Goal: Task Accomplishment & Management: Manage account settings

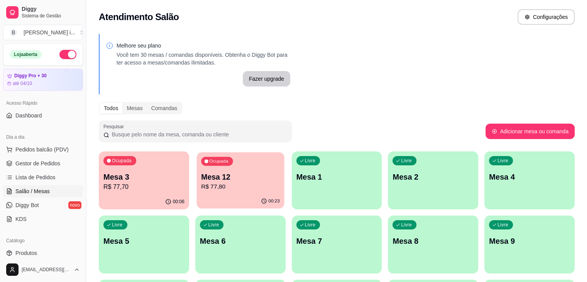
click at [212, 195] on div "00:23" at bounding box center [241, 201] width 88 height 15
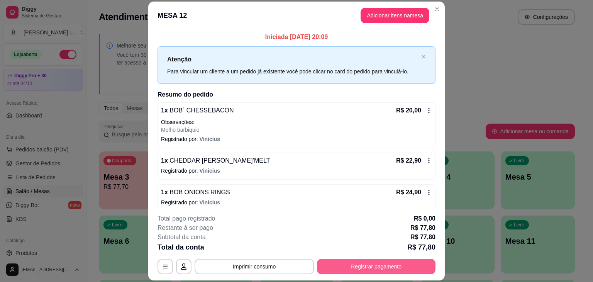
click at [358, 269] on button "Registrar pagamento" at bounding box center [376, 266] width 119 height 15
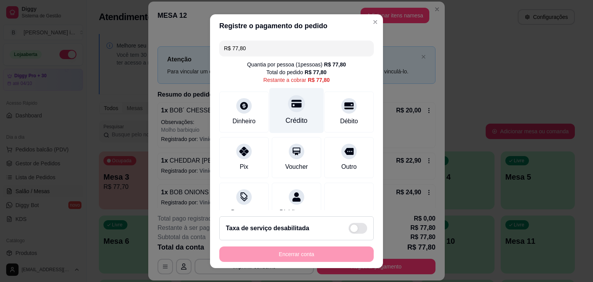
click at [286, 117] on div "Crédito" at bounding box center [297, 120] width 22 height 10
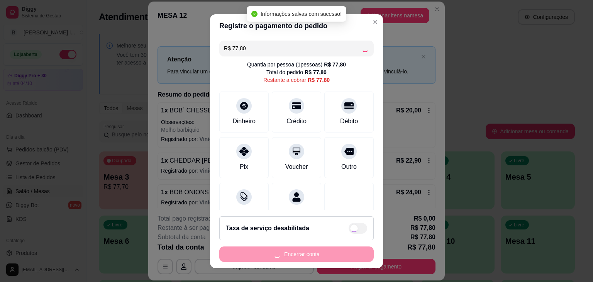
type input "R$ 0,00"
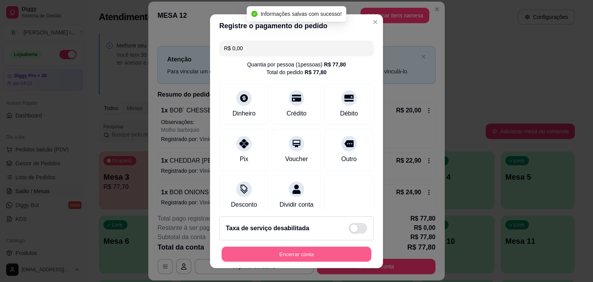
click at [337, 254] on button "Encerrar conta" at bounding box center [297, 253] width 150 height 15
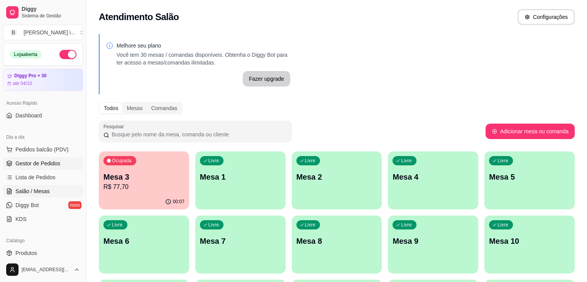
click at [29, 163] on span "Gestor de Pedidos" at bounding box center [37, 164] width 45 height 8
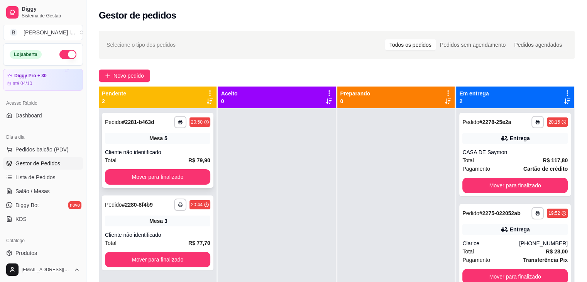
click at [175, 144] on div "**********" at bounding box center [158, 150] width 112 height 75
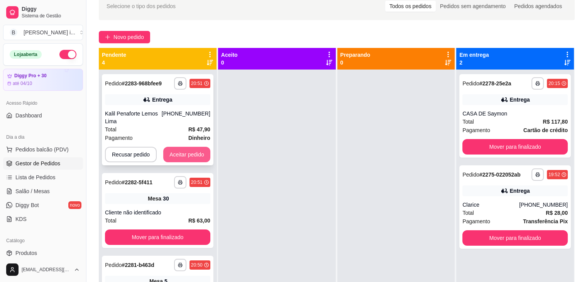
click at [187, 153] on button "Aceitar pedido" at bounding box center [186, 154] width 47 height 15
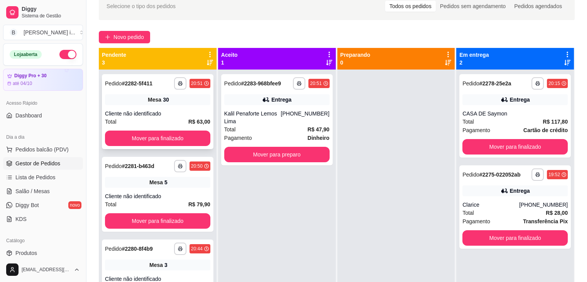
click at [187, 111] on div "Cliente não identificado" at bounding box center [157, 114] width 105 height 8
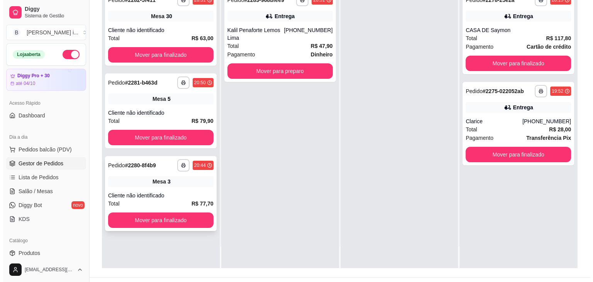
scroll to position [117, 0]
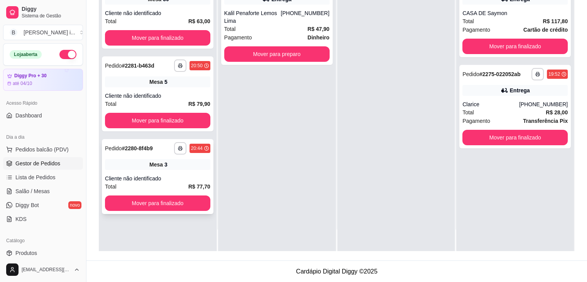
click at [187, 164] on div "Mesa 3" at bounding box center [157, 164] width 105 height 11
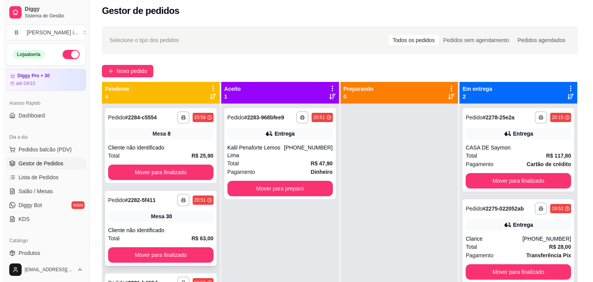
scroll to position [0, 0]
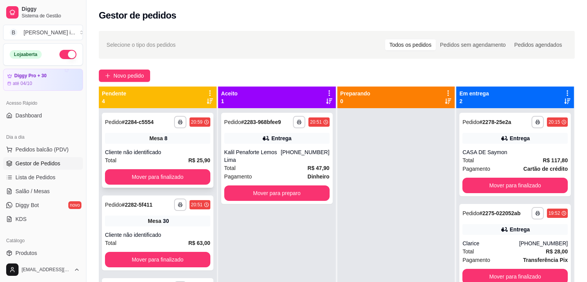
click at [156, 138] on span "Mesa" at bounding box center [156, 138] width 14 height 8
click at [289, 175] on div "**********" at bounding box center [277, 158] width 112 height 91
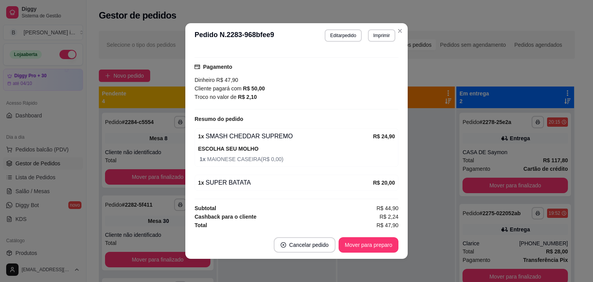
scroll to position [194, 0]
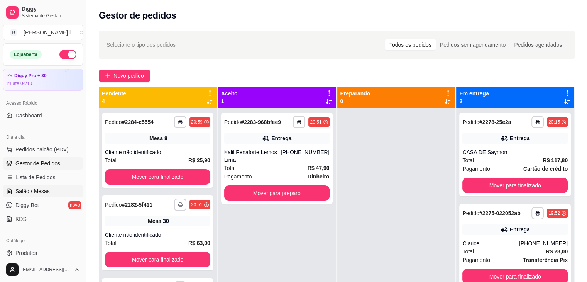
click at [40, 194] on span "Salão / Mesas" at bounding box center [32, 191] width 34 height 8
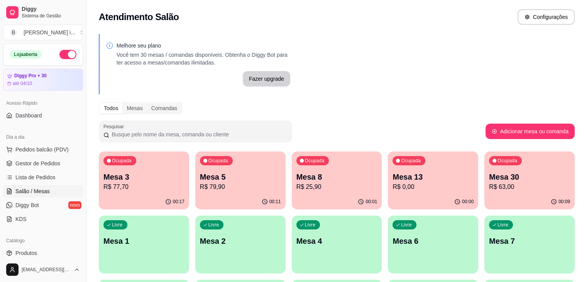
click at [212, 181] on p "Mesa 5" at bounding box center [240, 176] width 81 height 11
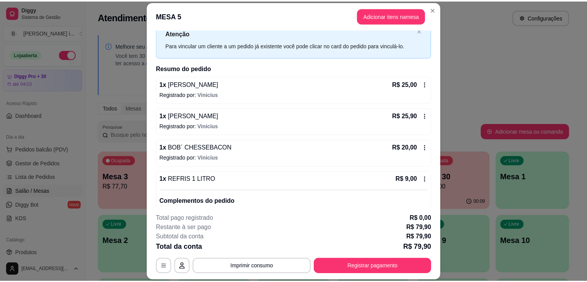
scroll to position [62, 0]
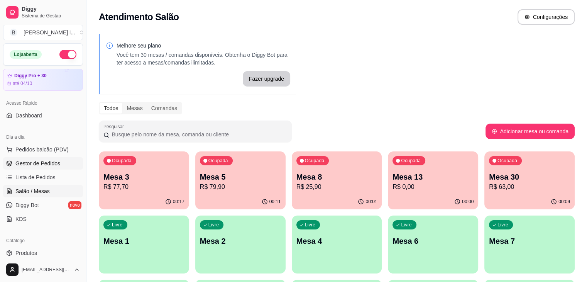
click at [55, 164] on span "Gestor de Pedidos" at bounding box center [37, 164] width 45 height 8
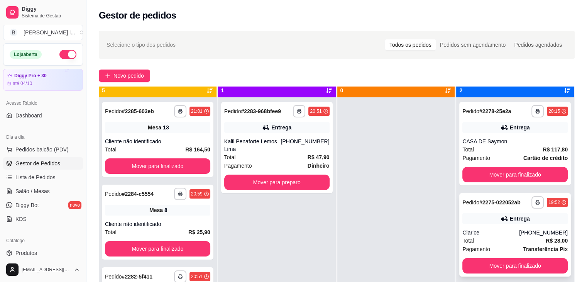
scroll to position [22, 0]
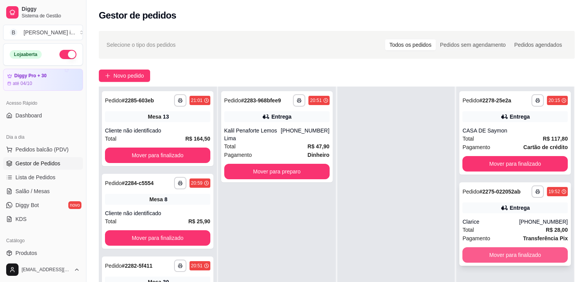
click at [535, 258] on button "Mover para finalizado" at bounding box center [515, 254] width 105 height 15
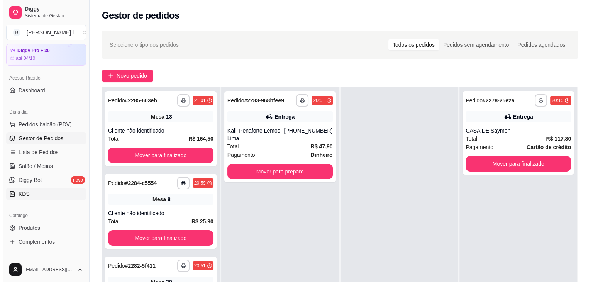
scroll to position [39, 0]
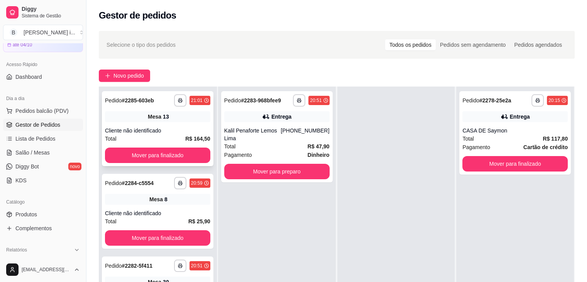
click at [159, 127] on div "Cliente não identificado" at bounding box center [157, 131] width 105 height 8
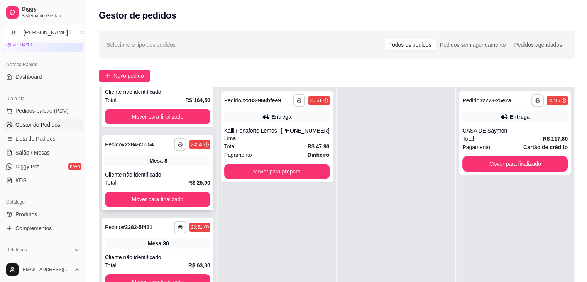
scroll to position [0, 0]
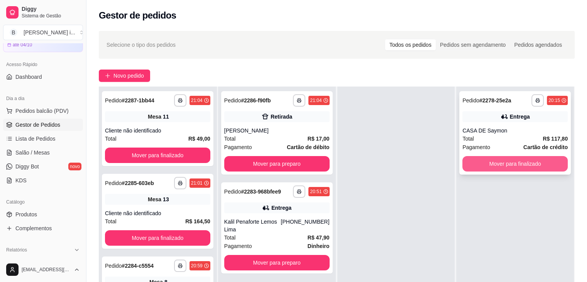
click at [516, 161] on button "Mover para finalizado" at bounding box center [515, 163] width 105 height 15
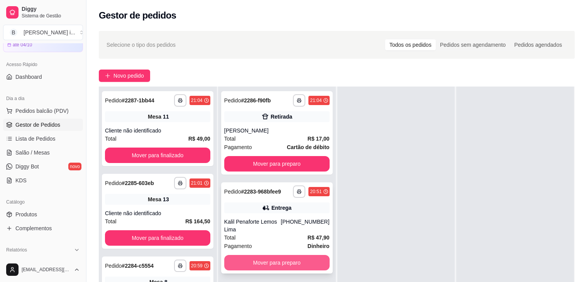
click at [285, 257] on button "Mover para preparo" at bounding box center [276, 262] width 105 height 15
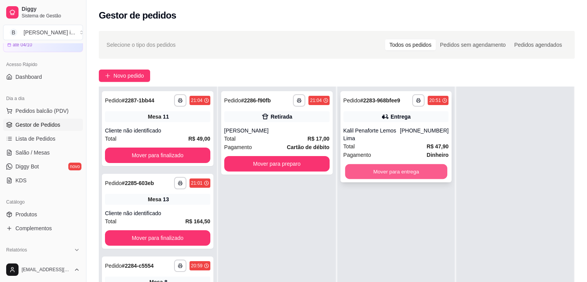
click at [408, 167] on button "Mover para entrega" at bounding box center [396, 171] width 102 height 15
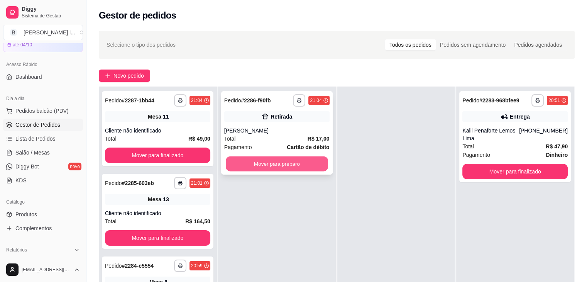
click at [314, 163] on button "Mover para preparo" at bounding box center [277, 163] width 102 height 15
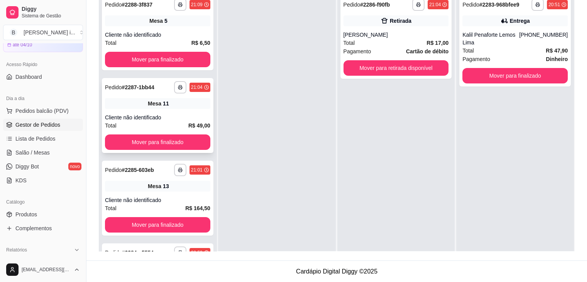
click at [166, 111] on div "**********" at bounding box center [158, 115] width 112 height 75
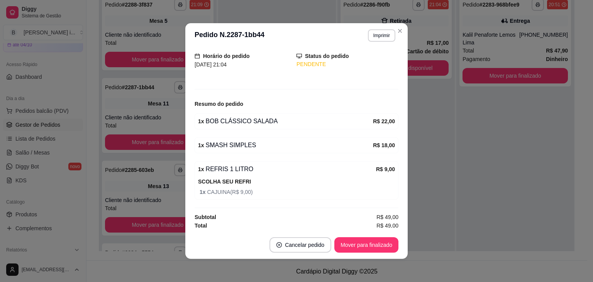
scroll to position [51, 0]
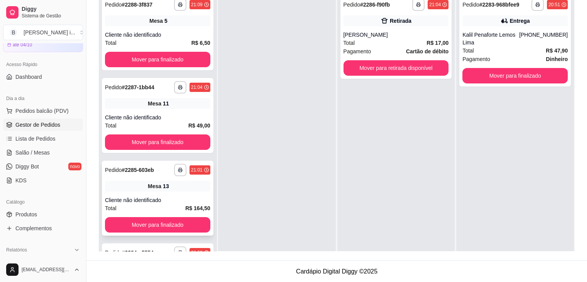
click at [148, 175] on div "**********" at bounding box center [157, 170] width 105 height 12
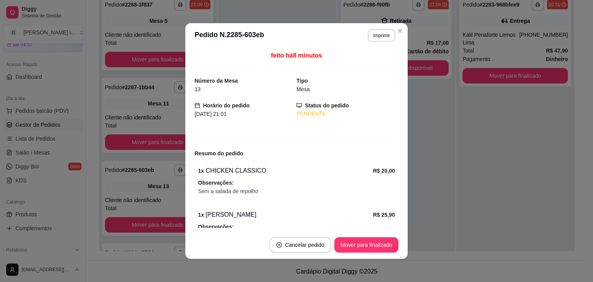
scroll to position [0, 0]
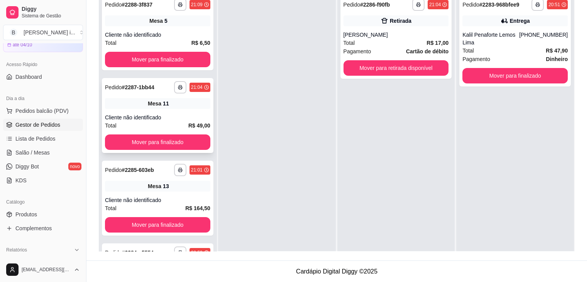
click at [191, 108] on div "Mesa 11" at bounding box center [157, 103] width 105 height 11
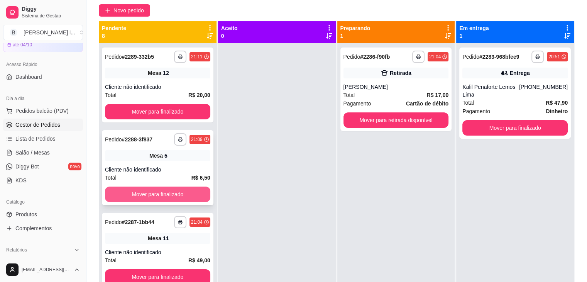
scroll to position [40, 0]
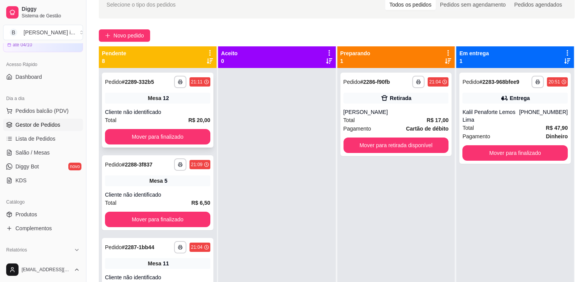
click at [178, 99] on div "Mesa 12" at bounding box center [157, 98] width 105 height 11
click at [37, 158] on link "Salão / Mesas" at bounding box center [43, 152] width 80 height 12
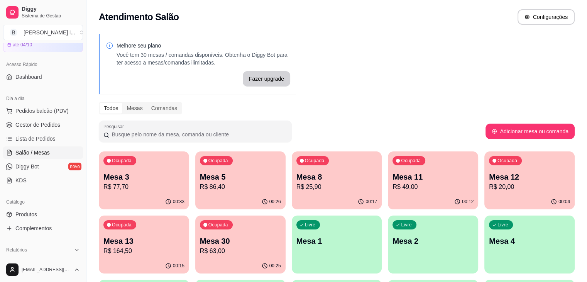
click at [238, 190] on p "R$ 86,40" at bounding box center [240, 186] width 81 height 9
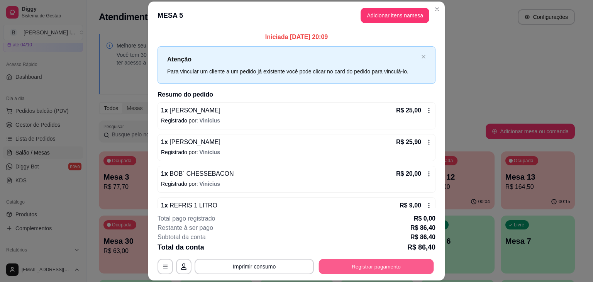
click at [338, 266] on button "Registrar pagamento" at bounding box center [376, 266] width 115 height 15
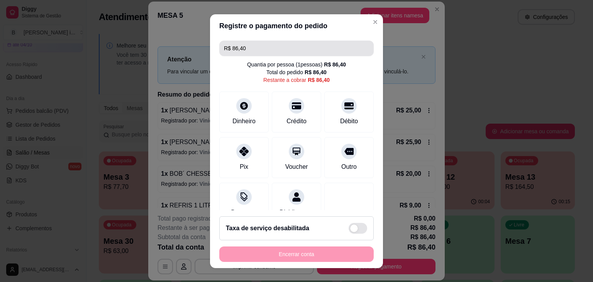
click at [255, 45] on input "R$ 86,40" at bounding box center [296, 48] width 145 height 15
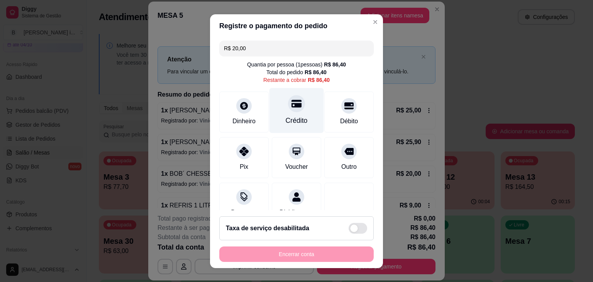
click at [289, 114] on div "Crédito" at bounding box center [297, 110] width 54 height 45
click at [294, 124] on div "Crédito" at bounding box center [297, 120] width 22 height 10
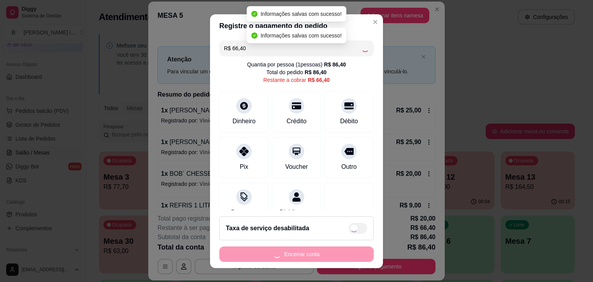
type input "R$ 0,00"
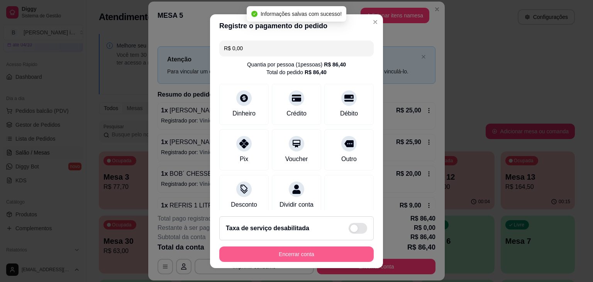
click at [338, 258] on button "Encerrar conta" at bounding box center [296, 253] width 154 height 15
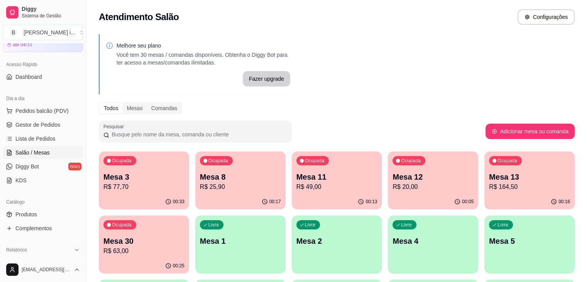
click at [127, 190] on p "R$ 77,70" at bounding box center [144, 186] width 81 height 9
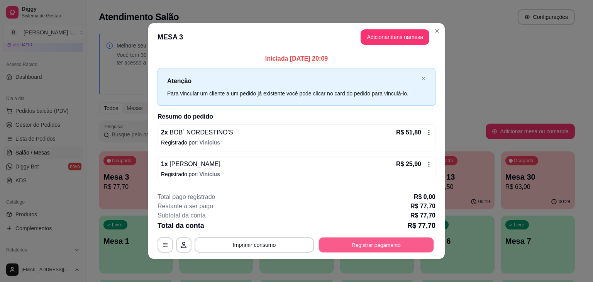
click at [362, 246] on button "Registrar pagamento" at bounding box center [376, 244] width 115 height 15
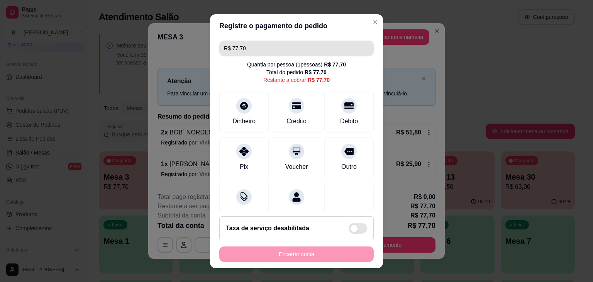
click at [244, 51] on input "R$ 77,70" at bounding box center [296, 48] width 145 height 15
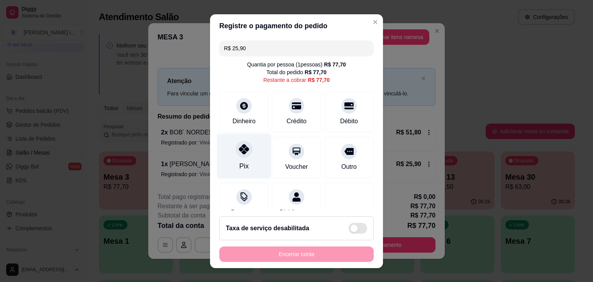
click at [249, 167] on div "Pix" at bounding box center [244, 155] width 54 height 45
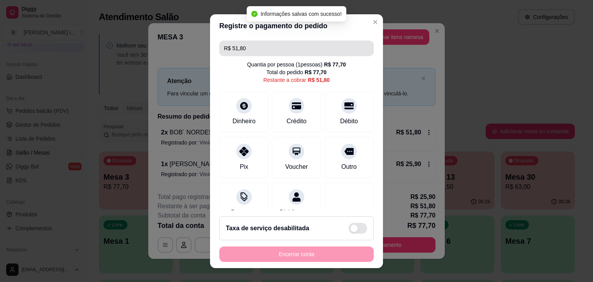
click at [250, 47] on input "R$ 51,80" at bounding box center [296, 48] width 145 height 15
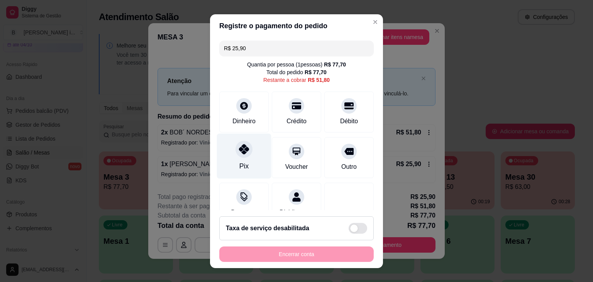
click at [246, 154] on div "Pix" at bounding box center [244, 155] width 54 height 45
click at [230, 173] on div "Pix" at bounding box center [244, 155] width 54 height 45
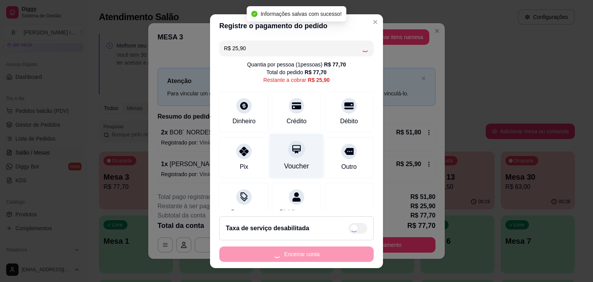
type input "R$ 0,00"
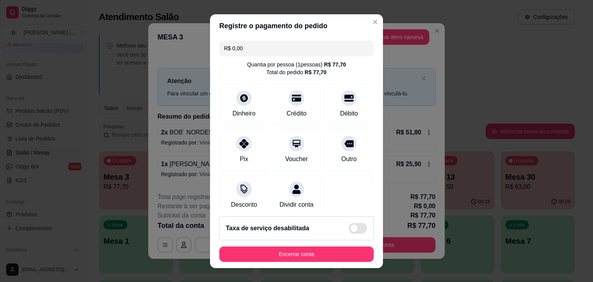
scroll to position [116, 0]
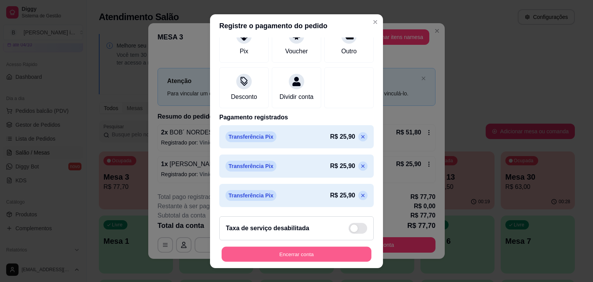
click at [286, 255] on button "Encerrar conta" at bounding box center [297, 253] width 150 height 15
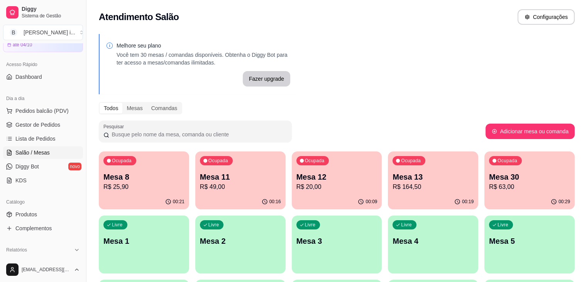
click at [489, 183] on p "R$ 63,00" at bounding box center [529, 186] width 81 height 9
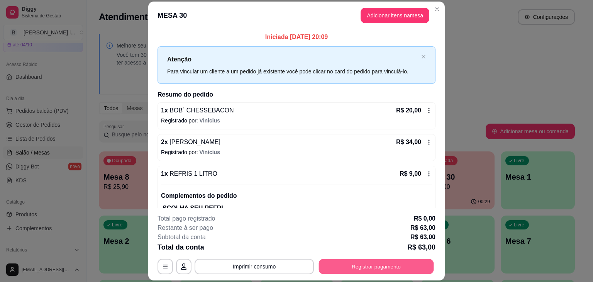
click at [357, 267] on button "Registrar pagamento" at bounding box center [376, 266] width 115 height 15
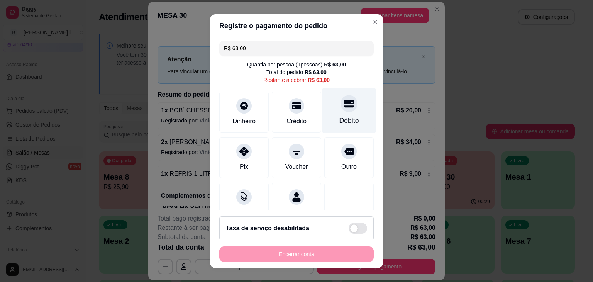
click at [355, 112] on div "Débito" at bounding box center [349, 110] width 54 height 45
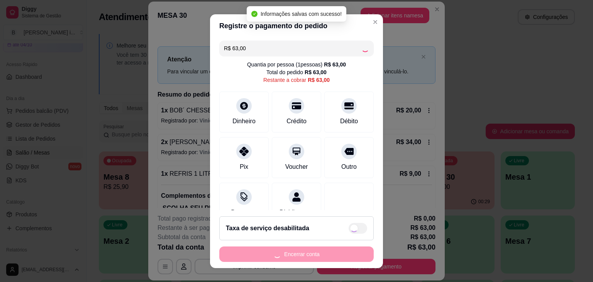
type input "R$ 0,00"
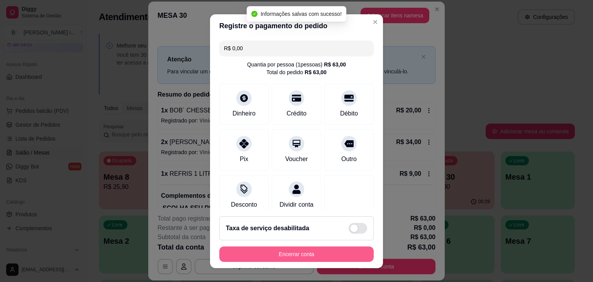
click at [316, 253] on button "Encerrar conta" at bounding box center [296, 253] width 154 height 15
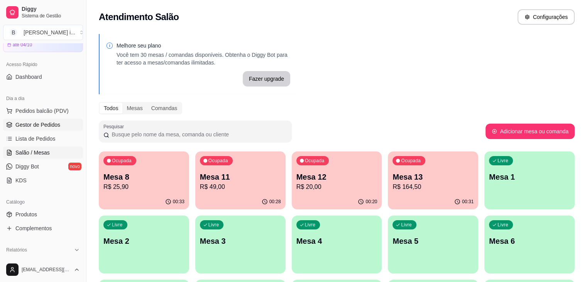
click at [43, 127] on span "Gestor de Pedidos" at bounding box center [37, 125] width 45 height 8
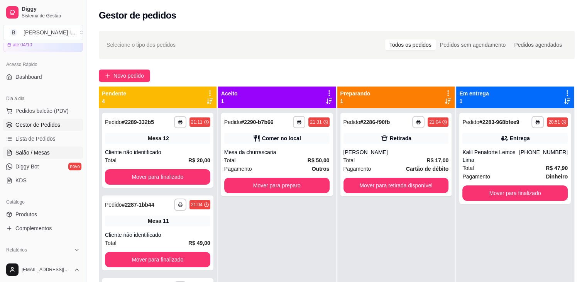
click at [25, 153] on span "Salão / Mesas" at bounding box center [32, 153] width 34 height 8
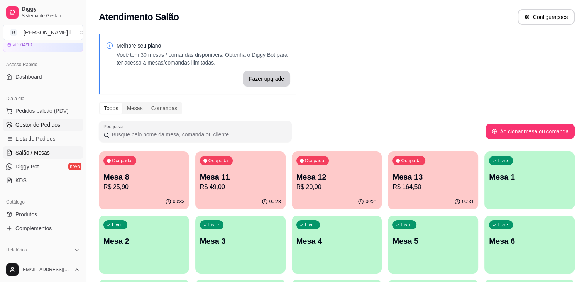
click at [41, 129] on link "Gestor de Pedidos" at bounding box center [43, 125] width 80 height 12
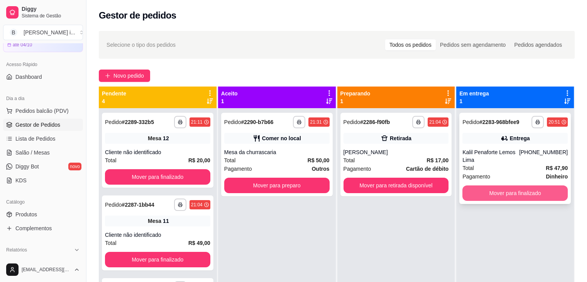
click at [541, 188] on button "Mover para finalizado" at bounding box center [515, 192] width 105 height 15
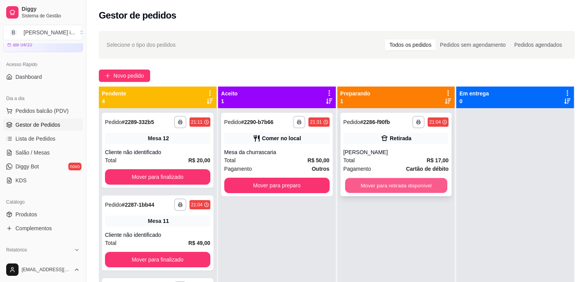
click at [355, 187] on button "Mover para retirada disponível" at bounding box center [396, 185] width 102 height 15
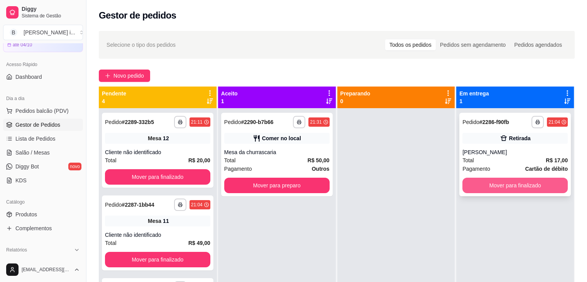
click at [478, 187] on button "Mover para finalizado" at bounding box center [515, 185] width 105 height 15
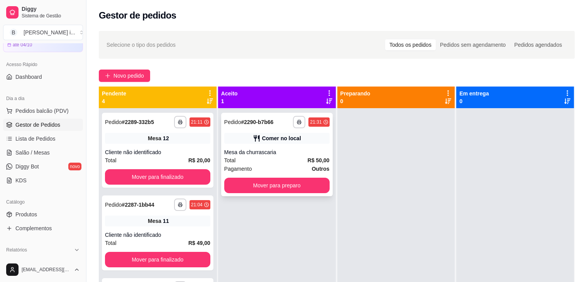
click at [283, 138] on div "Comer no local" at bounding box center [281, 138] width 39 height 8
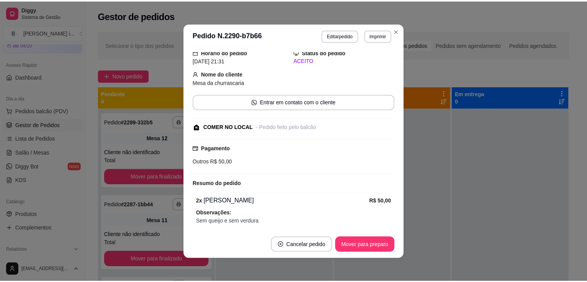
scroll to position [59, 0]
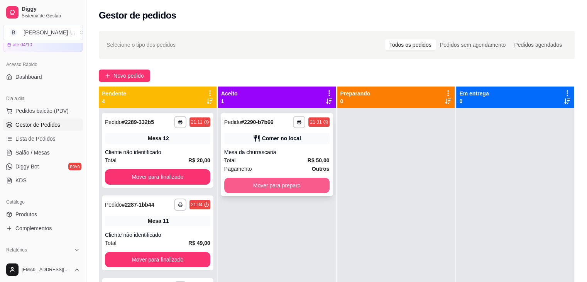
click at [295, 185] on button "Mover para preparo" at bounding box center [276, 185] width 105 height 15
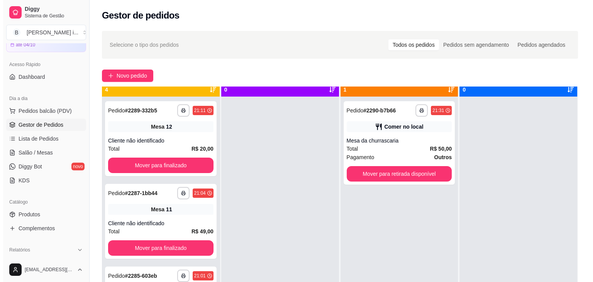
scroll to position [22, 0]
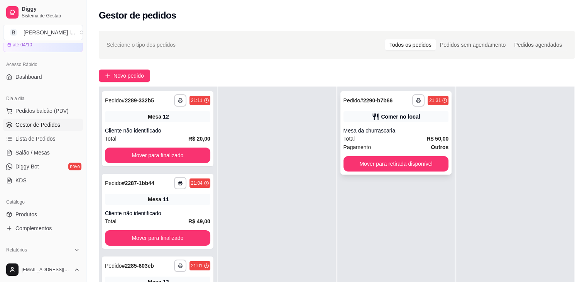
click at [398, 148] on div "Pagamento Outros" at bounding box center [396, 147] width 105 height 8
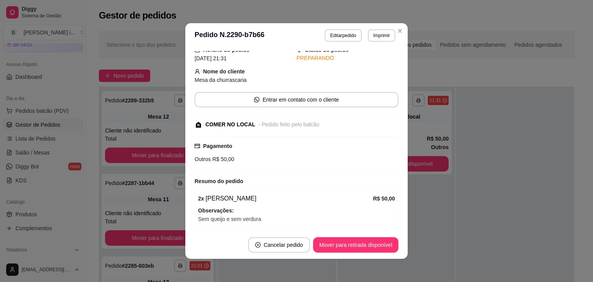
scroll to position [59, 0]
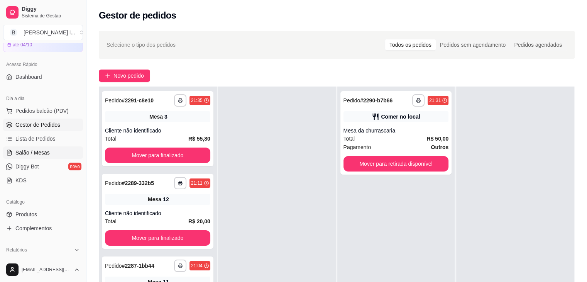
click at [28, 155] on span "Salão / Mesas" at bounding box center [32, 153] width 34 height 8
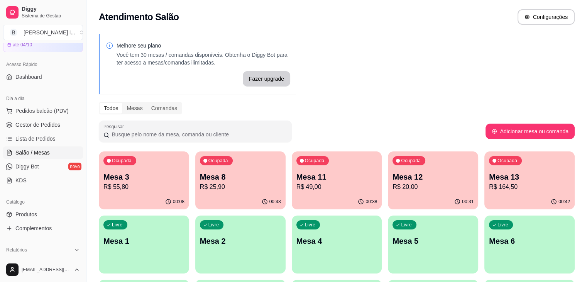
click at [489, 190] on p "R$ 164,50" at bounding box center [529, 186] width 81 height 9
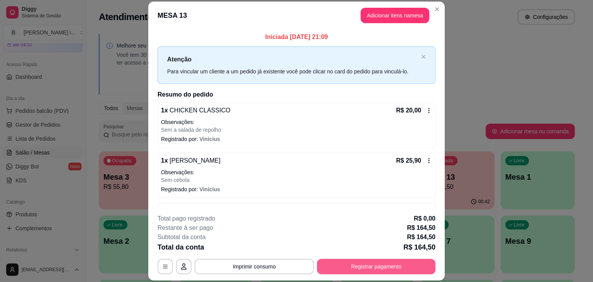
click at [368, 265] on button "Registrar pagamento" at bounding box center [376, 266] width 119 height 15
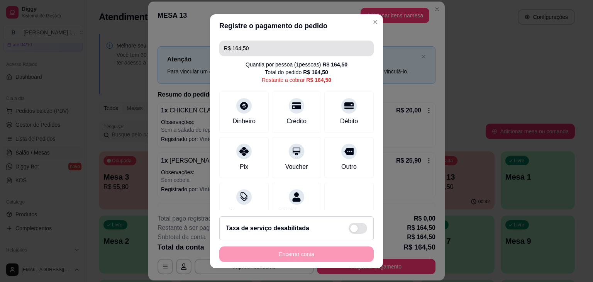
click at [255, 50] on input "R$ 164,50" at bounding box center [296, 48] width 145 height 15
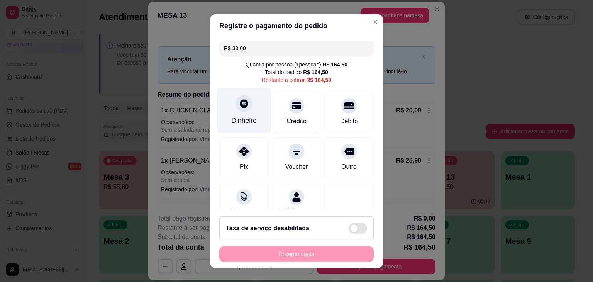
type input "R$ 30,00"
click at [241, 110] on div at bounding box center [244, 103] width 17 height 17
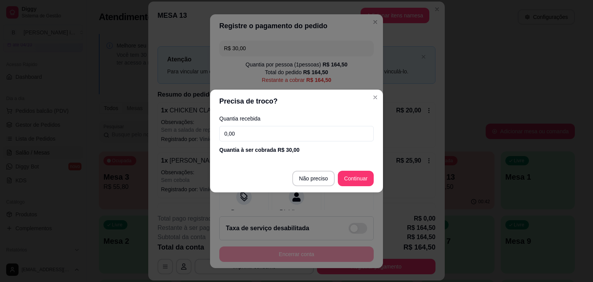
click at [260, 131] on input "0,00" at bounding box center [296, 133] width 154 height 15
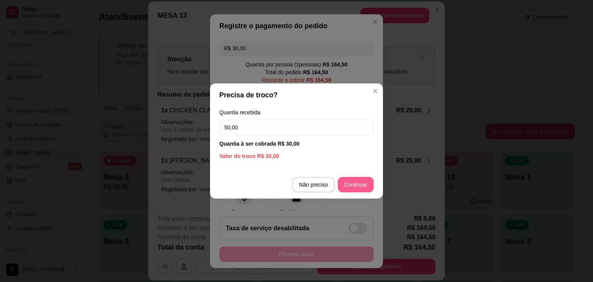
type input "50,00"
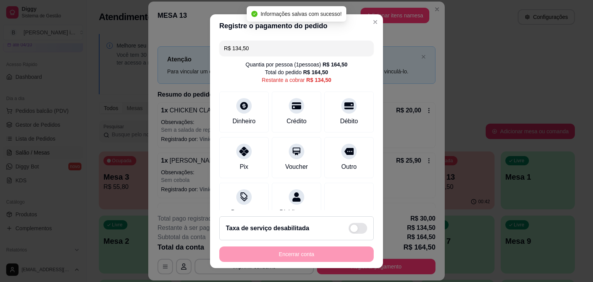
click at [272, 43] on input "R$ 134,50" at bounding box center [296, 48] width 145 height 15
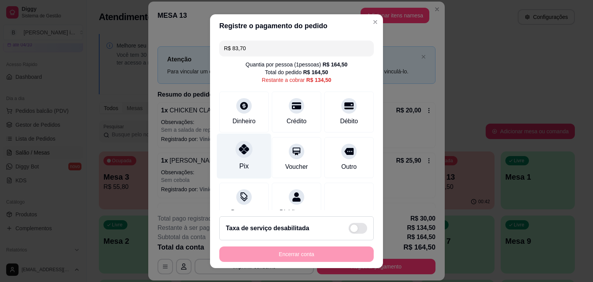
click at [243, 151] on icon at bounding box center [244, 149] width 10 height 10
click at [239, 153] on icon at bounding box center [244, 149] width 10 height 10
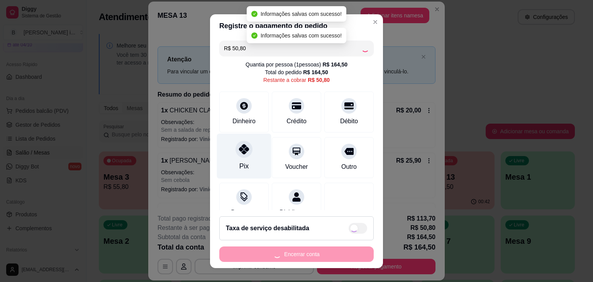
type input "R$ 0,00"
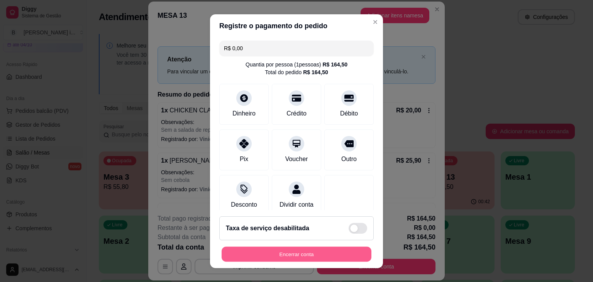
click at [265, 257] on button "Encerrar conta" at bounding box center [297, 253] width 150 height 15
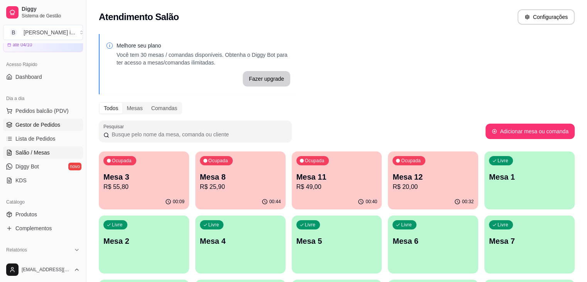
click at [34, 124] on span "Gestor de Pedidos" at bounding box center [37, 125] width 45 height 8
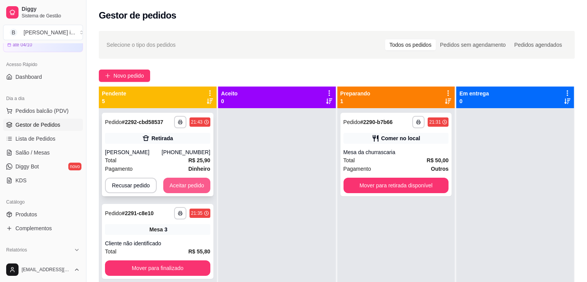
click at [199, 185] on button "Aceitar pedido" at bounding box center [186, 185] width 47 height 15
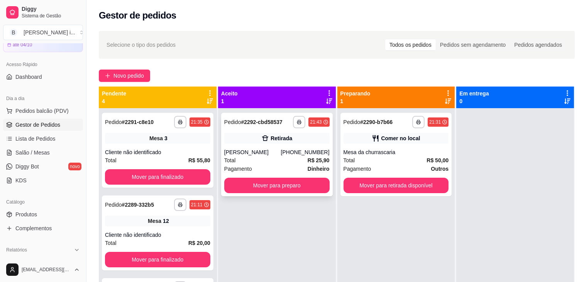
click at [247, 157] on div "Total R$ 25,90" at bounding box center [276, 160] width 105 height 8
click at [156, 122] on div "**********" at bounding box center [157, 122] width 105 height 12
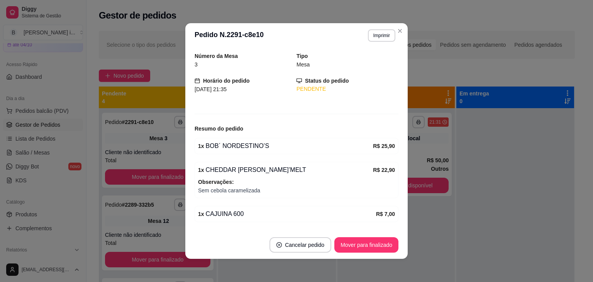
scroll to position [48, 0]
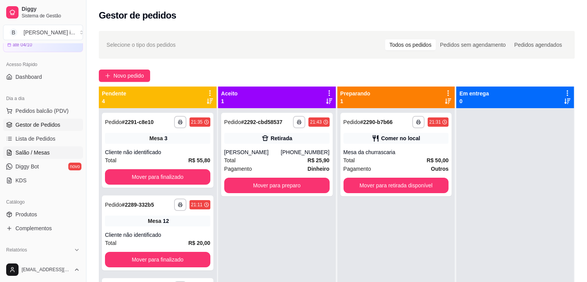
click at [49, 152] on link "Salão / Mesas" at bounding box center [43, 152] width 80 height 12
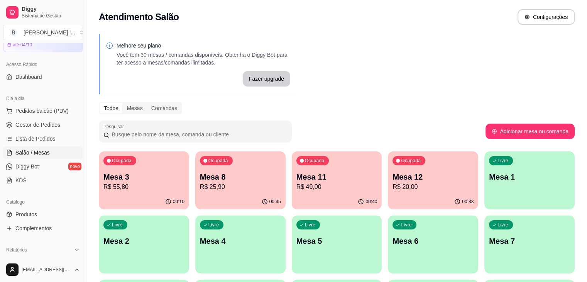
click at [306, 190] on p "R$ 49,00" at bounding box center [337, 186] width 81 height 9
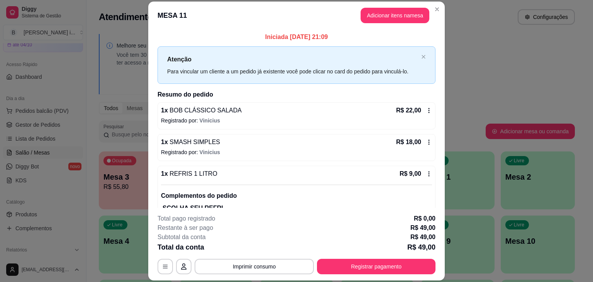
click at [247, 259] on button "Imprimir consumo" at bounding box center [254, 266] width 119 height 15
click at [249, 240] on div "Escolha a impressora IMPRESSORA ORI" at bounding box center [254, 243] width 64 height 26
click at [255, 254] on button "IMPRESSORA ORI" at bounding box center [254, 249] width 56 height 12
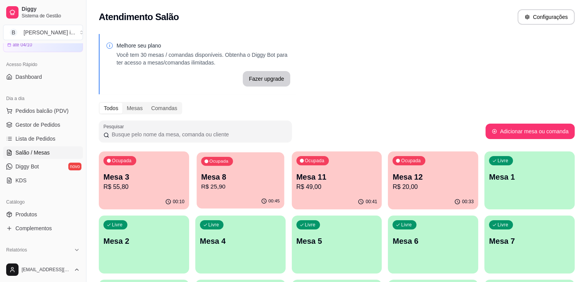
click at [222, 193] on div "Ocupada Mesa 8 R$ 25,90" at bounding box center [241, 173] width 88 height 42
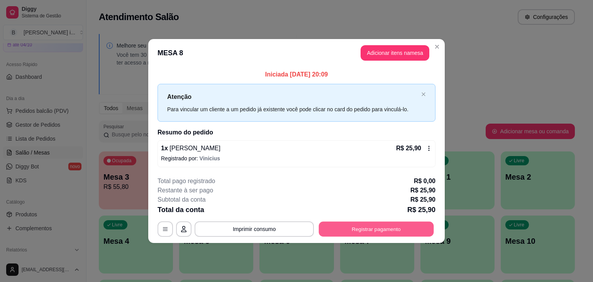
click at [352, 232] on button "Registrar pagamento" at bounding box center [376, 228] width 115 height 15
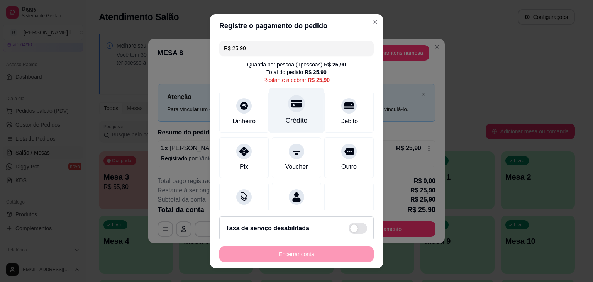
click at [294, 121] on div "Crédito" at bounding box center [297, 120] width 22 height 10
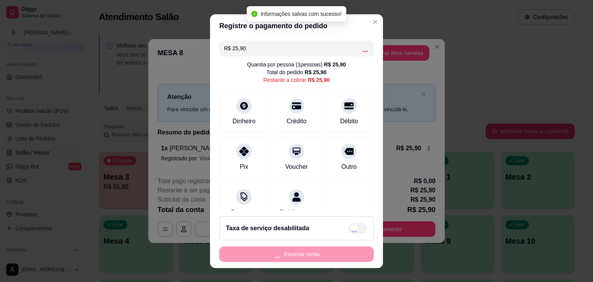
type input "R$ 0,00"
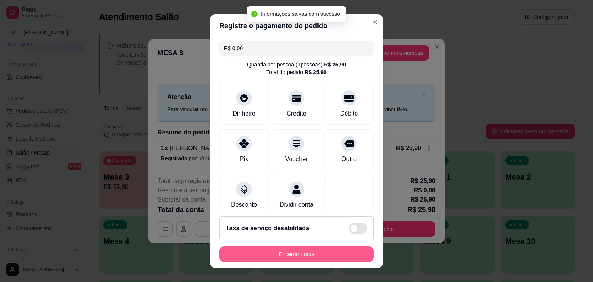
click at [312, 253] on button "Encerrar conta" at bounding box center [296, 253] width 154 height 15
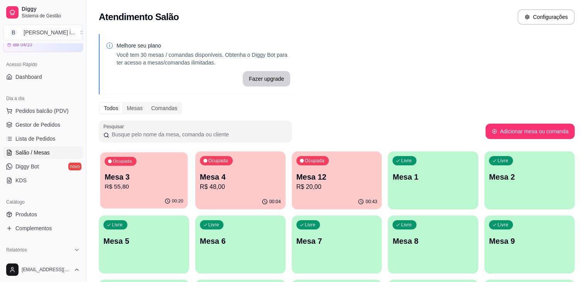
click at [148, 181] on p "Mesa 3" at bounding box center [144, 177] width 79 height 10
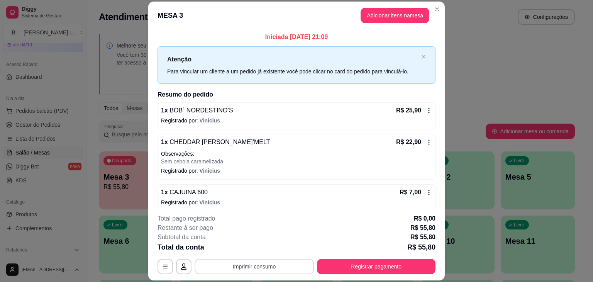
click at [250, 266] on button "Imprimir consumo" at bounding box center [254, 266] width 119 height 15
click at [248, 244] on button "IMPRESSORA ORI" at bounding box center [254, 249] width 54 height 12
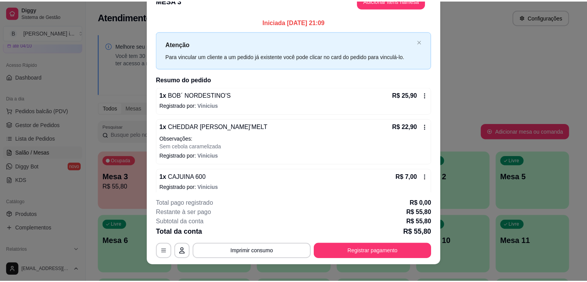
scroll to position [23, 0]
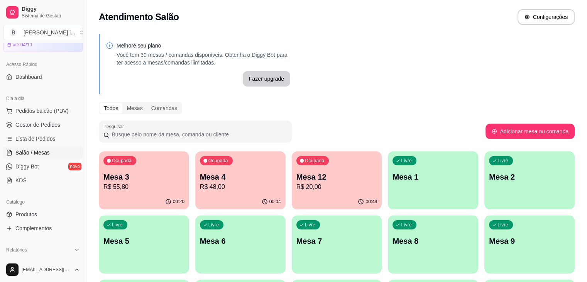
click at [297, 190] on p "R$ 20,00" at bounding box center [337, 186] width 81 height 9
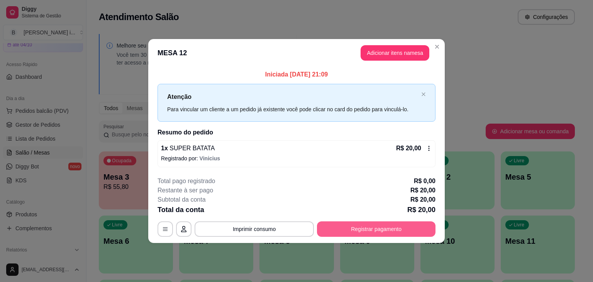
click at [374, 231] on button "Registrar pagamento" at bounding box center [376, 228] width 119 height 15
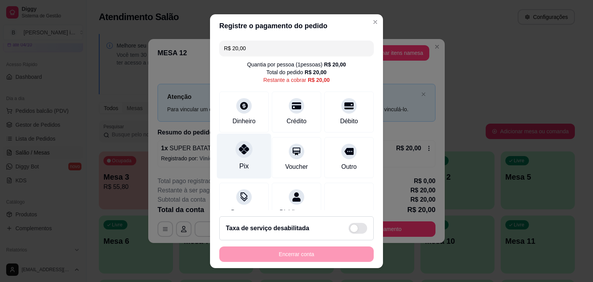
click at [241, 143] on div at bounding box center [244, 149] width 17 height 17
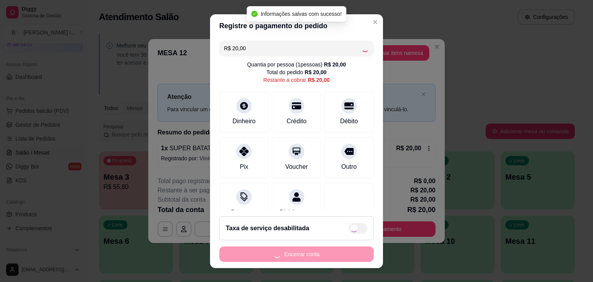
type input "R$ 0,00"
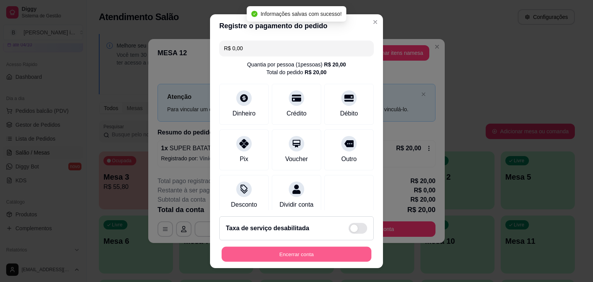
click at [292, 251] on button "Encerrar conta" at bounding box center [297, 253] width 150 height 15
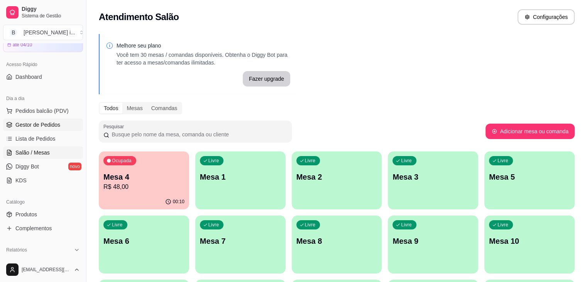
click at [51, 124] on span "Gestor de Pedidos" at bounding box center [37, 125] width 45 height 8
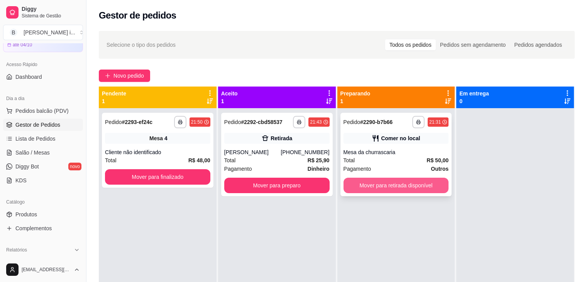
click at [401, 188] on button "Mover para retirada disponível" at bounding box center [396, 185] width 105 height 15
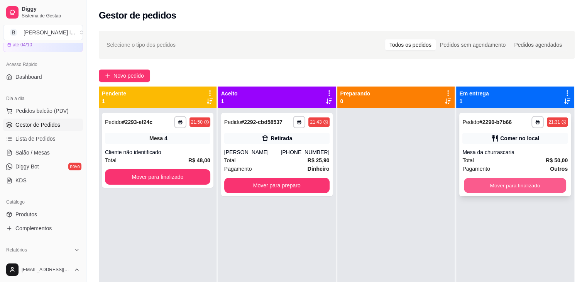
click at [487, 191] on button "Mover para finalizado" at bounding box center [515, 185] width 102 height 15
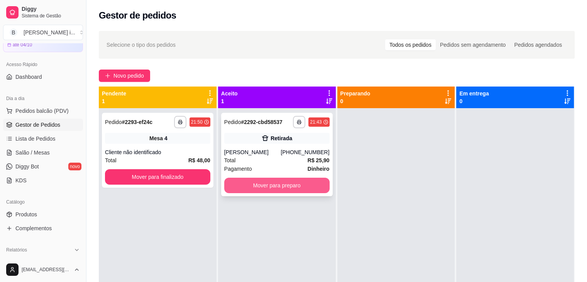
click at [314, 183] on button "Mover para preparo" at bounding box center [276, 185] width 105 height 15
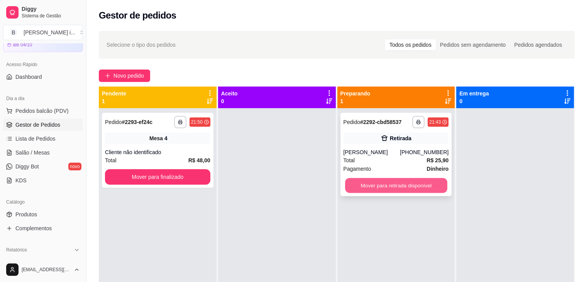
click at [388, 184] on button "Mover para retirada disponível" at bounding box center [396, 185] width 102 height 15
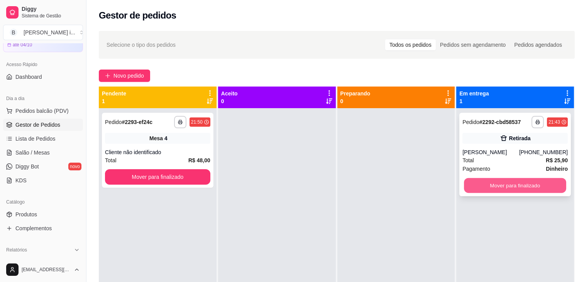
click at [501, 186] on button "Mover para finalizado" at bounding box center [515, 185] width 102 height 15
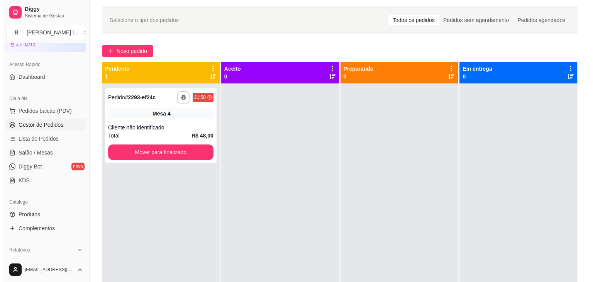
scroll to position [39, 0]
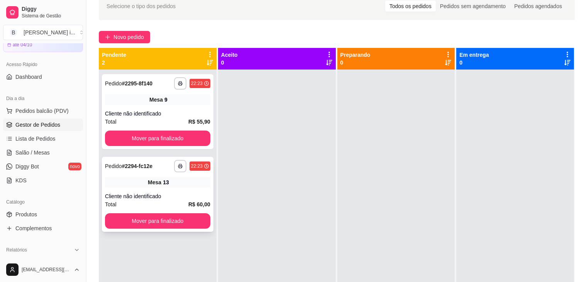
click at [145, 165] on strong "# 2294-fc12e" at bounding box center [137, 166] width 31 height 6
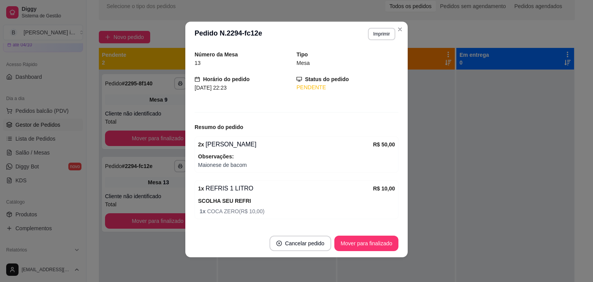
scroll to position [47, 0]
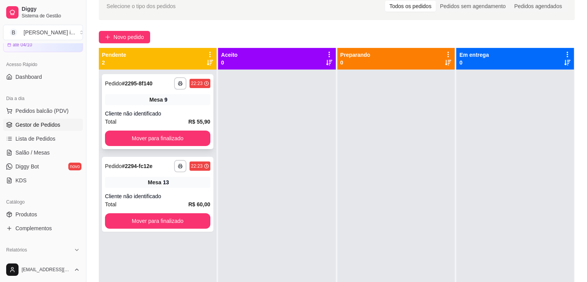
click at [147, 110] on div "Cliente não identificado" at bounding box center [157, 114] width 105 height 8
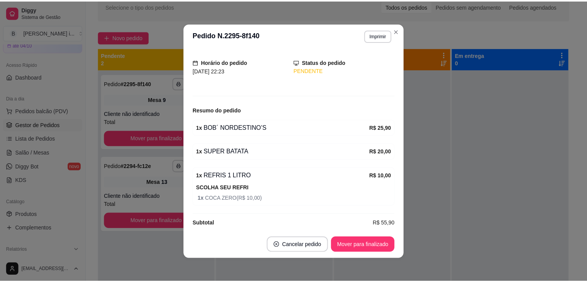
scroll to position [51, 0]
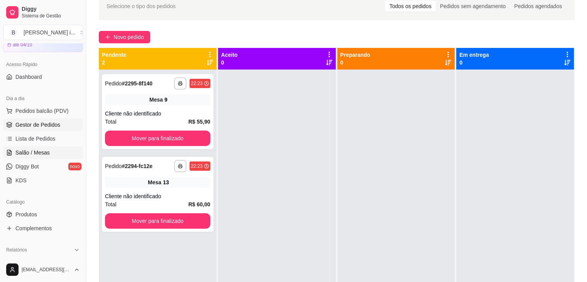
click at [34, 153] on span "Salão / Mesas" at bounding box center [32, 153] width 34 height 8
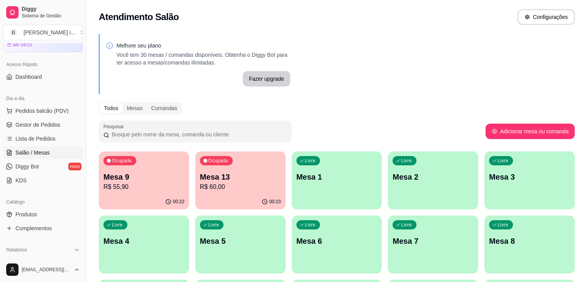
click at [220, 195] on div "00:23" at bounding box center [240, 201] width 90 height 15
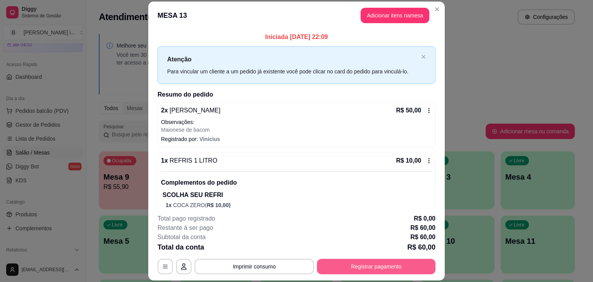
click at [359, 260] on button "Registrar pagamento" at bounding box center [376, 266] width 119 height 15
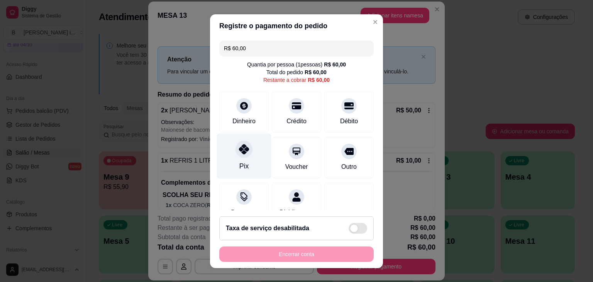
click at [247, 156] on div "Pix" at bounding box center [244, 155] width 54 height 45
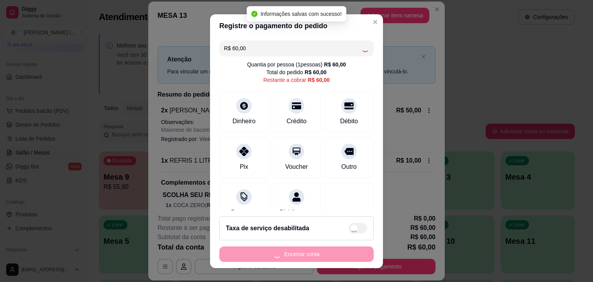
type input "R$ 0,00"
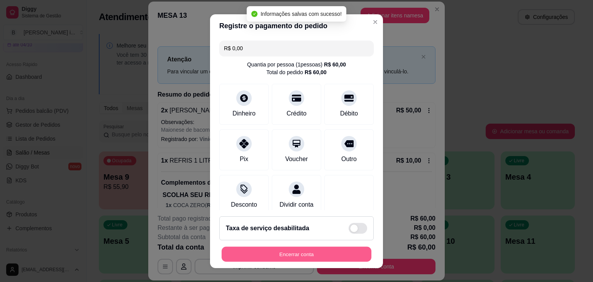
click at [308, 257] on button "Encerrar conta" at bounding box center [297, 253] width 150 height 15
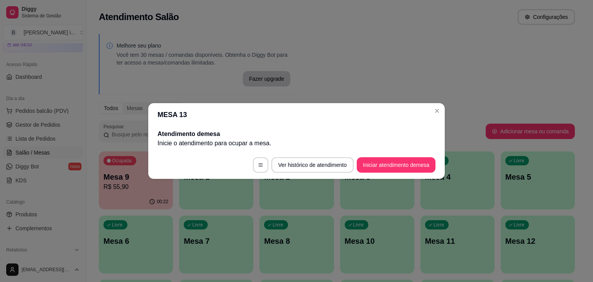
click at [443, 114] on header "MESA 13" at bounding box center [296, 114] width 297 height 23
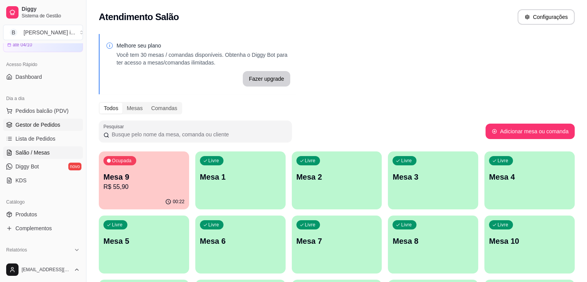
click at [29, 129] on link "Gestor de Pedidos" at bounding box center [43, 125] width 80 height 12
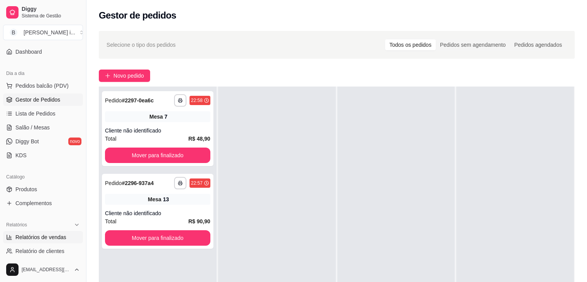
scroll to position [77, 0]
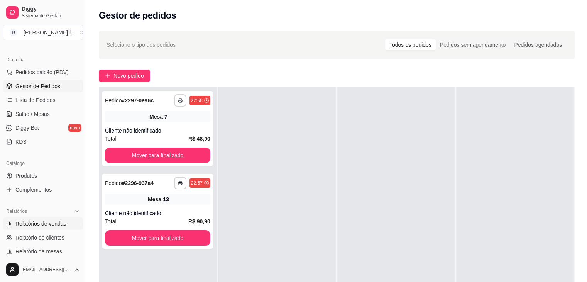
click at [43, 222] on span "Relatórios de vendas" at bounding box center [40, 224] width 51 height 8
select select "ALL"
select select "0"
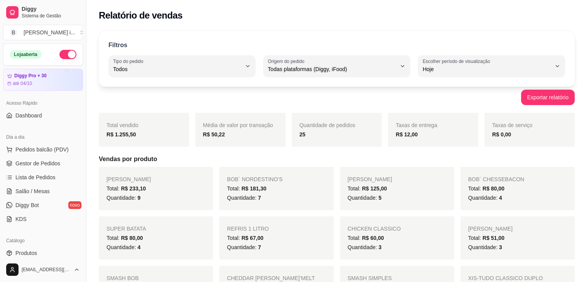
click at [60, 54] on button "button" at bounding box center [67, 54] width 17 height 9
